Goal: Task Accomplishment & Management: Manage account settings

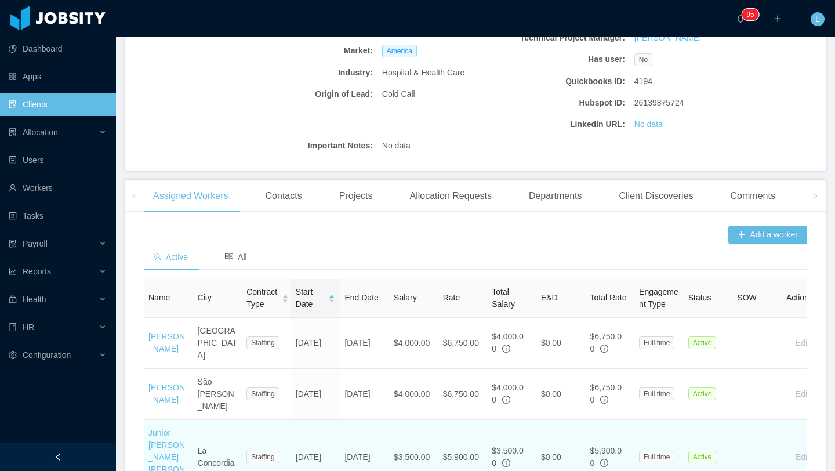
scroll to position [197, 0]
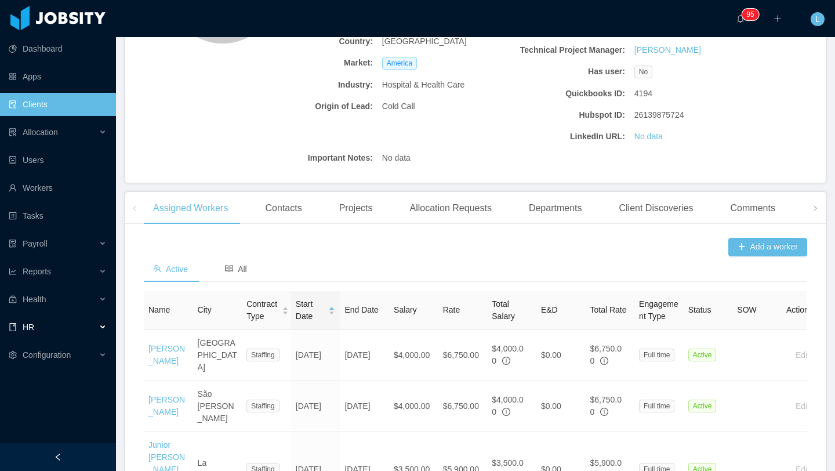
click at [84, 330] on div "HR" at bounding box center [58, 326] width 116 height 23
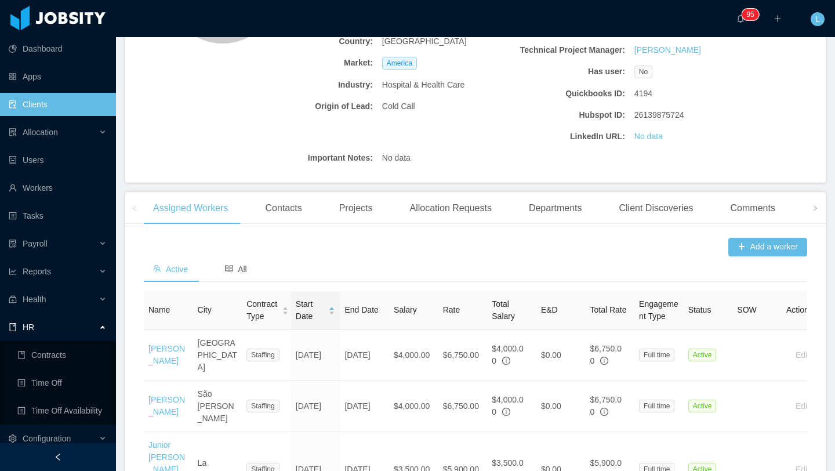
scroll to position [9, 0]
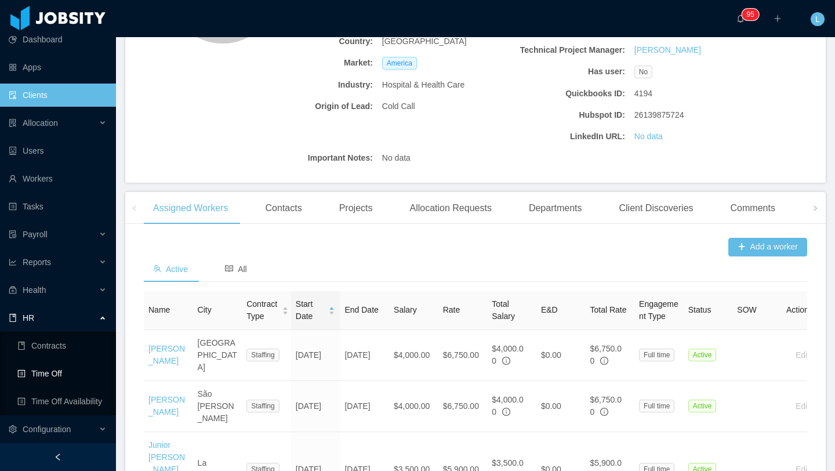
click at [66, 373] on link "Time Off" at bounding box center [61, 373] width 89 height 23
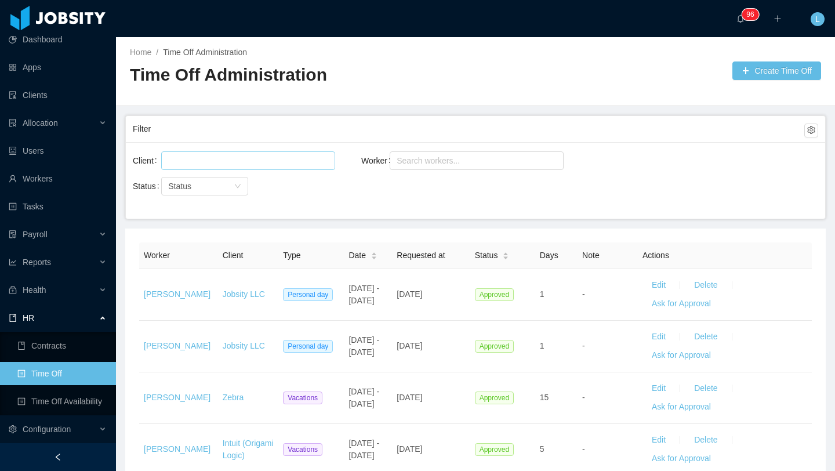
click at [267, 159] on div at bounding box center [246, 160] width 163 height 17
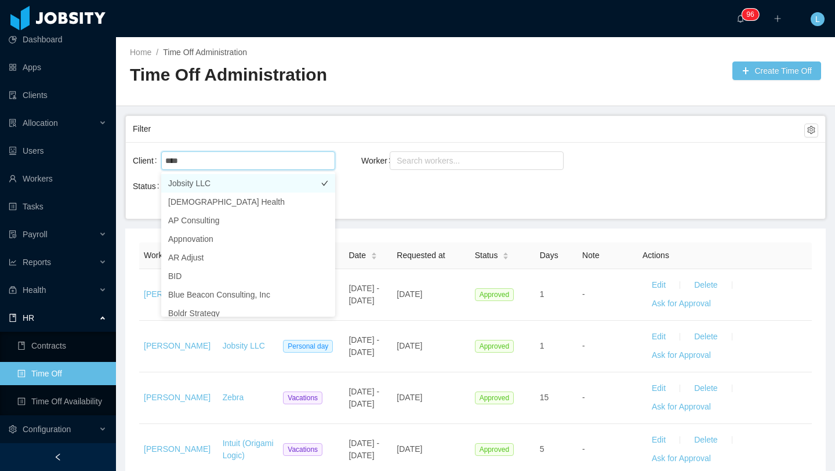
type input "*****"
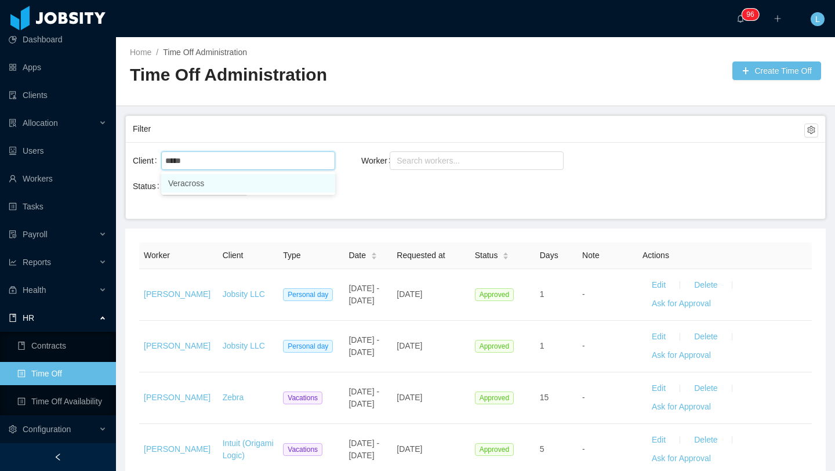
click at [252, 174] on li "Veracross" at bounding box center [248, 183] width 174 height 19
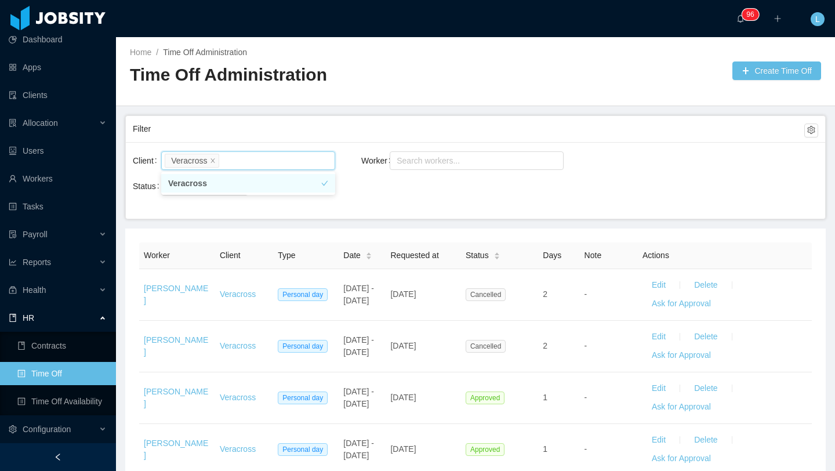
scroll to position [409, 0]
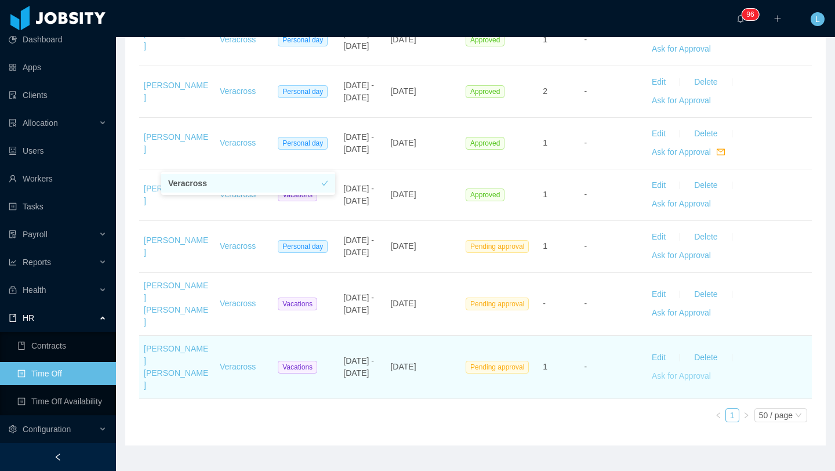
click at [679, 367] on button "Ask for Approval" at bounding box center [681, 376] width 78 height 19
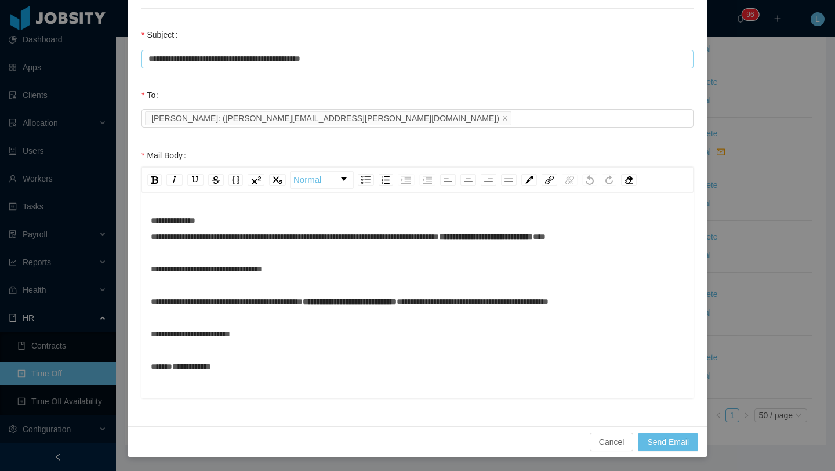
scroll to position [0, 0]
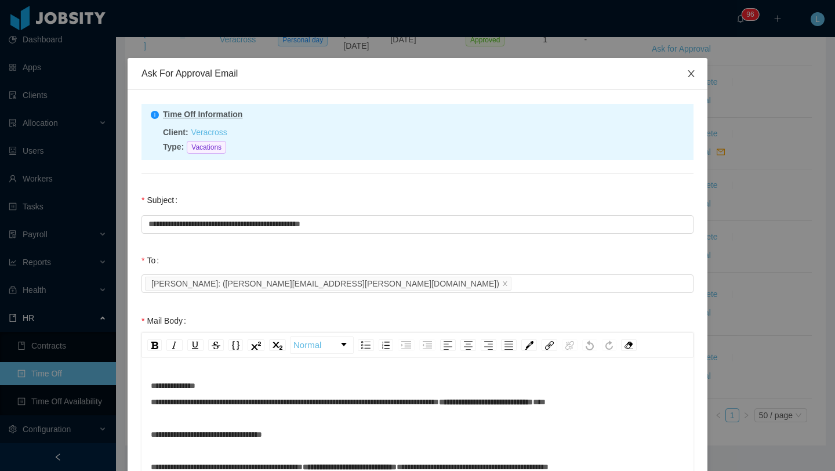
click at [693, 67] on span "Close" at bounding box center [691, 74] width 32 height 32
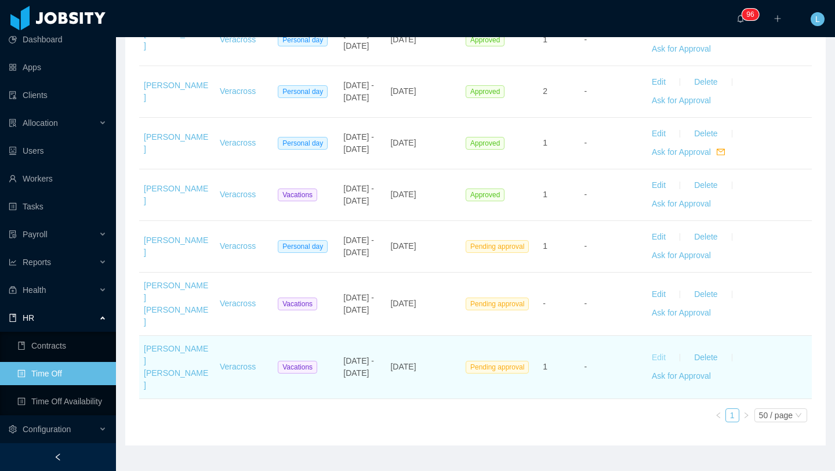
click at [657, 348] on button "Edit" at bounding box center [658, 357] width 32 height 19
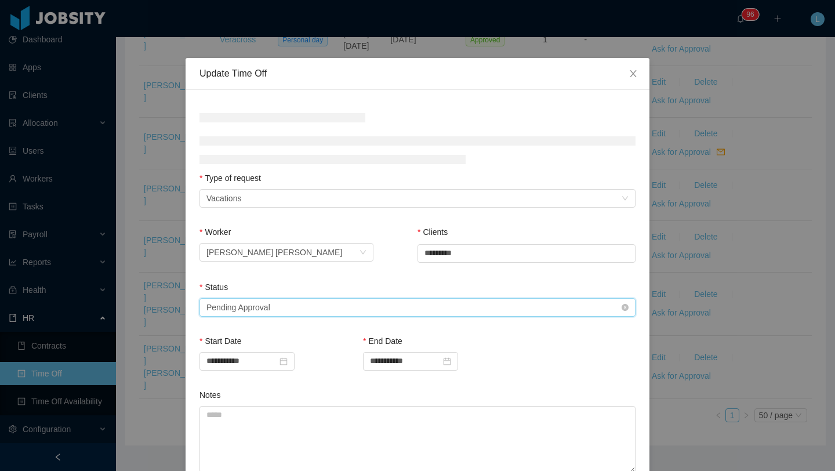
click at [344, 307] on div "Status Select status Pending Approval" at bounding box center [417, 301] width 436 height 40
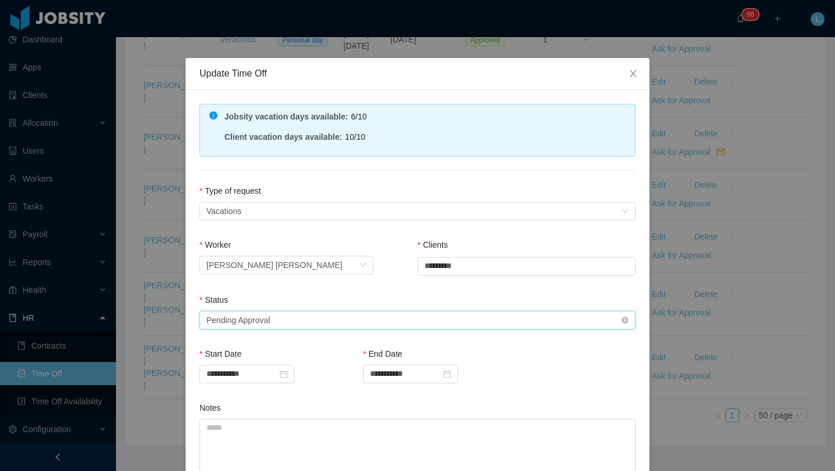
click at [343, 315] on div "Select status Pending Approval" at bounding box center [413, 319] width 414 height 17
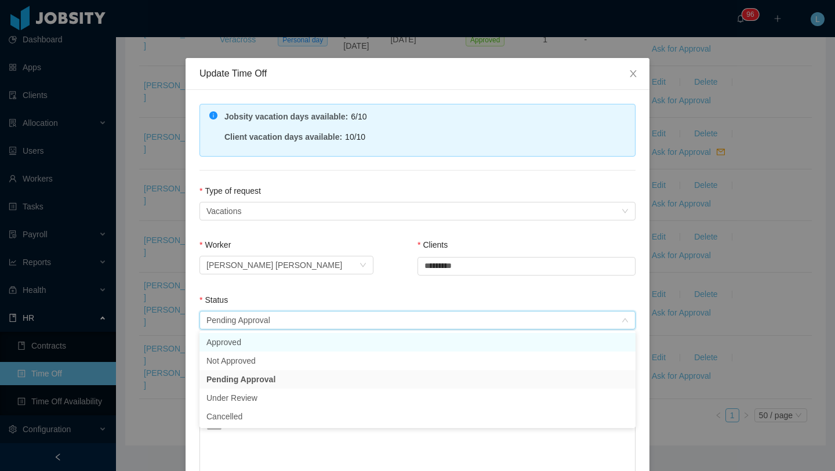
click at [318, 338] on li "Approved" at bounding box center [417, 342] width 436 height 19
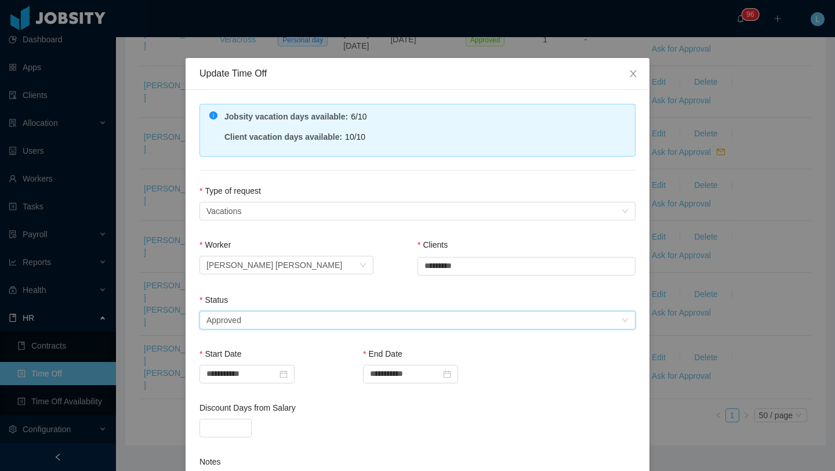
scroll to position [183, 0]
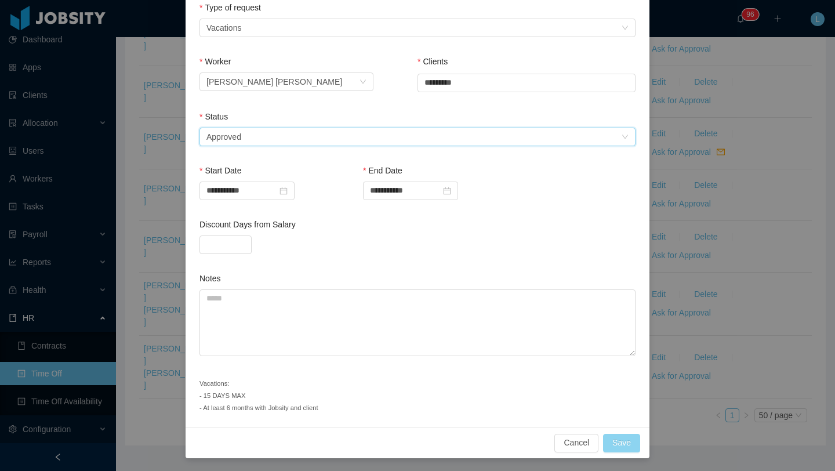
click at [625, 444] on button "Save" at bounding box center [621, 443] width 37 height 19
